Goal: Use online tool/utility: Utilize a website feature to perform a specific function

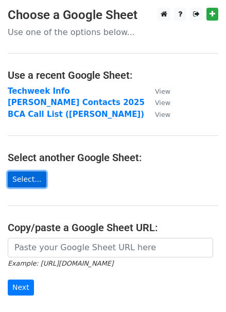
click at [17, 178] on link "Select..." at bounding box center [27, 179] width 39 height 16
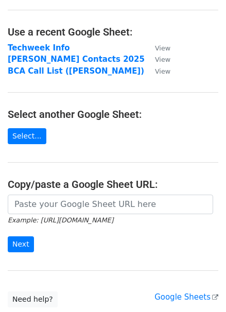
scroll to position [46, 0]
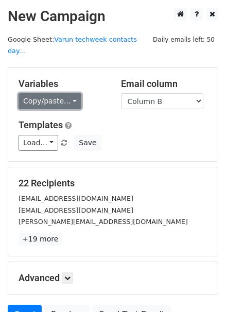
click at [36, 93] on link "Copy/paste..." at bounding box center [50, 101] width 63 height 16
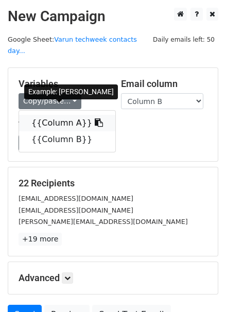
click at [53, 115] on link "{{Column A}}" at bounding box center [67, 123] width 96 height 16
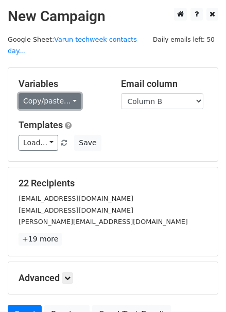
click at [48, 93] on link "Copy/paste..." at bounding box center [50, 101] width 63 height 16
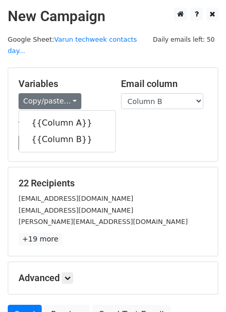
click at [150, 107] on div "Variables Copy/paste... {{Column A}} {{Column B}} Email column Column A Column …" at bounding box center [113, 114] width 210 height 93
